Goal: Navigation & Orientation: Find specific page/section

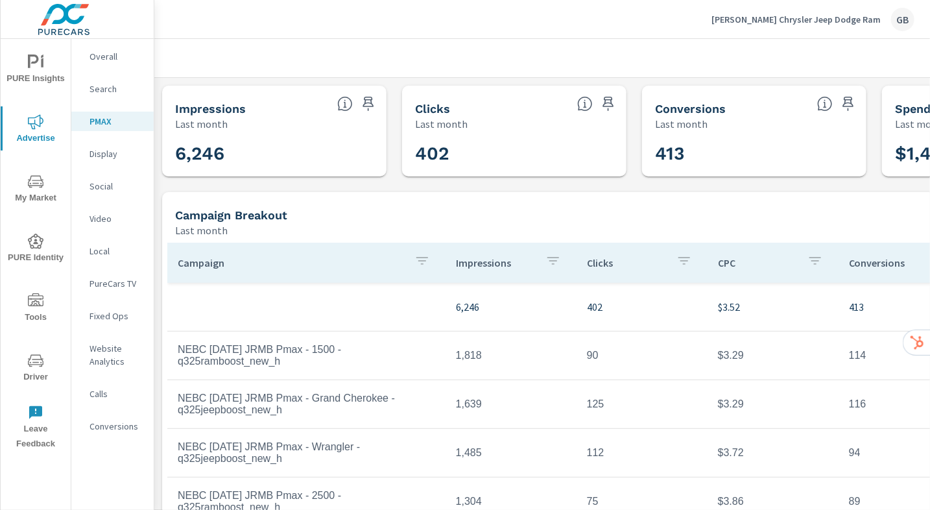
click at [36, 193] on span "My Market" at bounding box center [36, 190] width 62 height 32
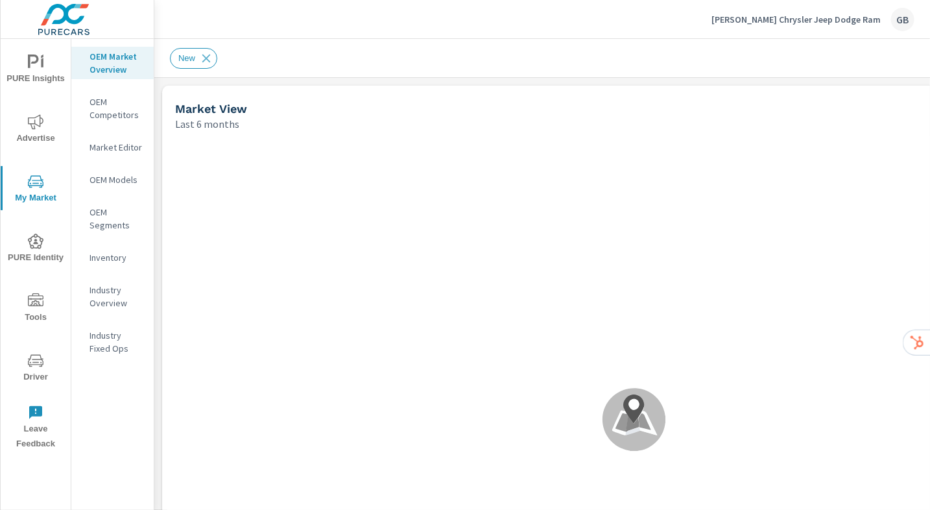
click at [835, 25] on p "[PERSON_NAME] Chrysler Jeep Dodge Ram" at bounding box center [795, 20] width 169 height 12
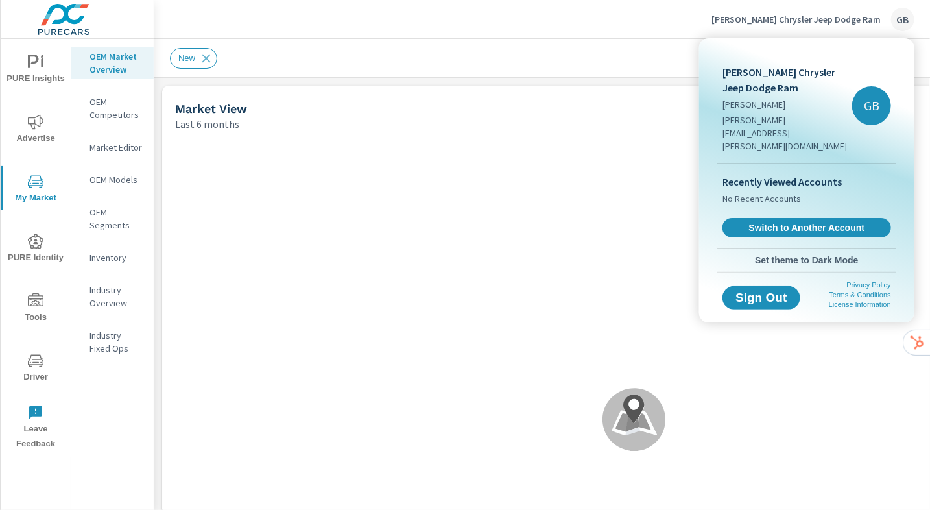
scroll to position [1, 0]
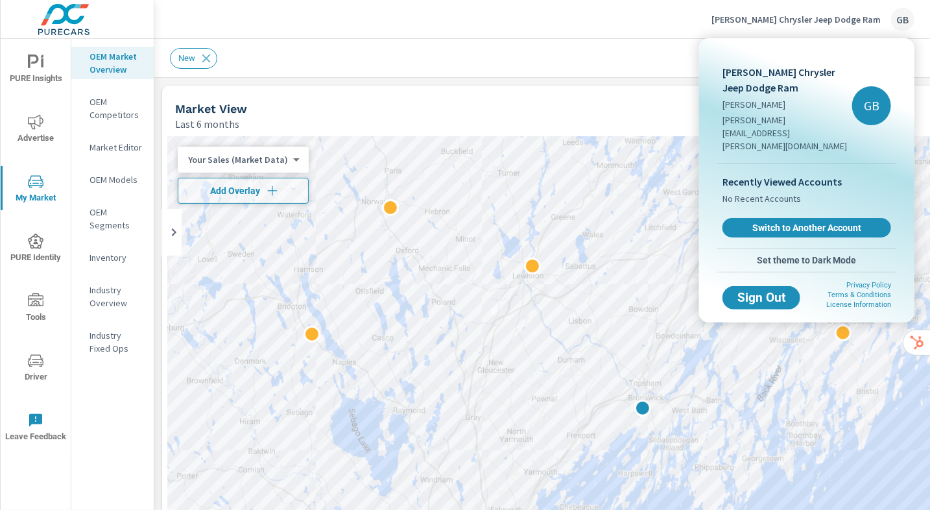
click at [649, 71] on div at bounding box center [465, 255] width 930 height 510
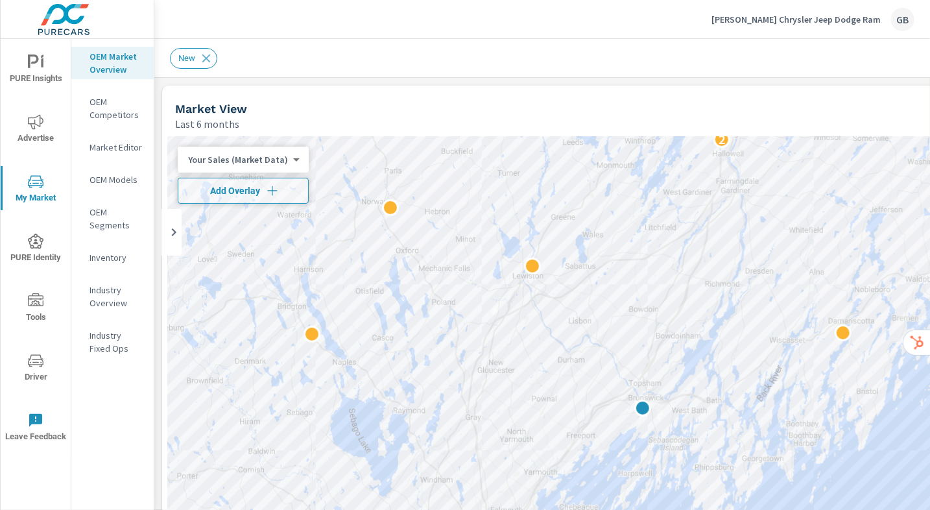
click at [41, 302] on icon "nav menu" at bounding box center [36, 301] width 16 height 16
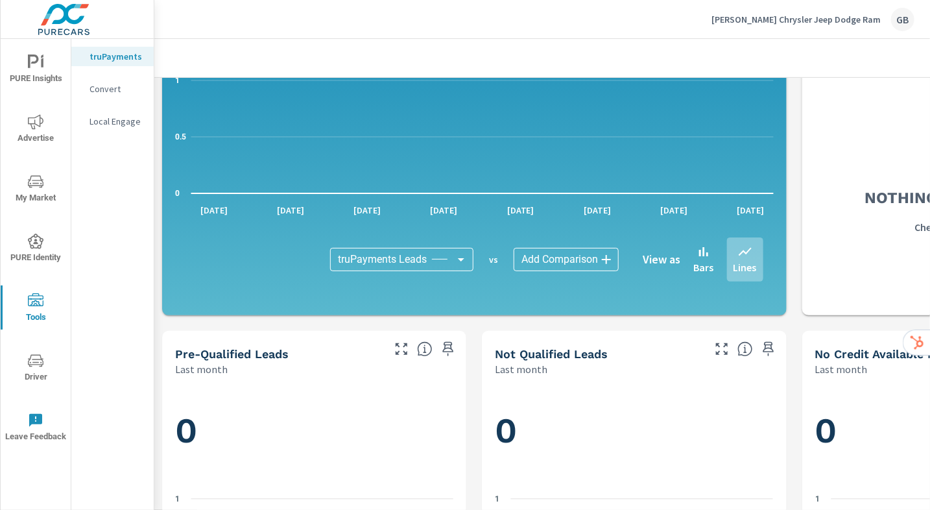
scroll to position [394, 0]
click at [44, 360] on span "Driver" at bounding box center [36, 369] width 62 height 32
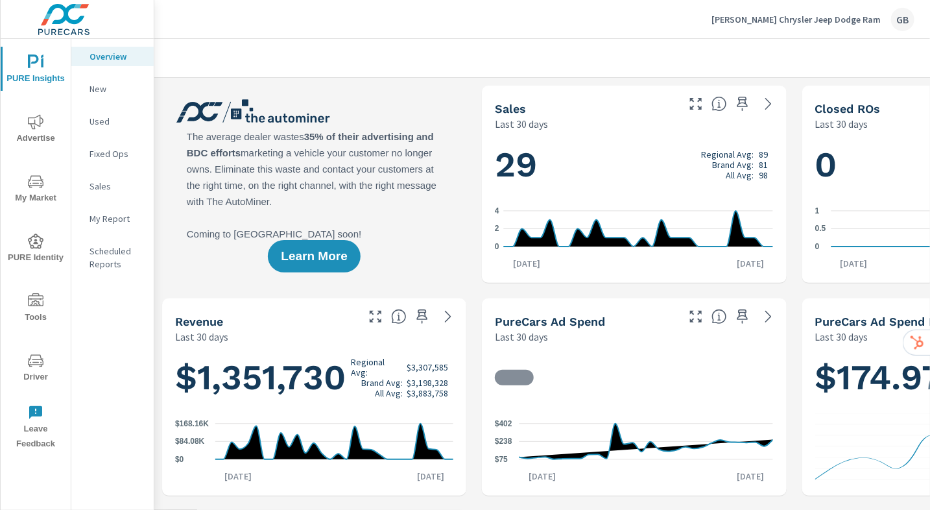
scroll to position [1, 0]
